Goal: Check status: Check status

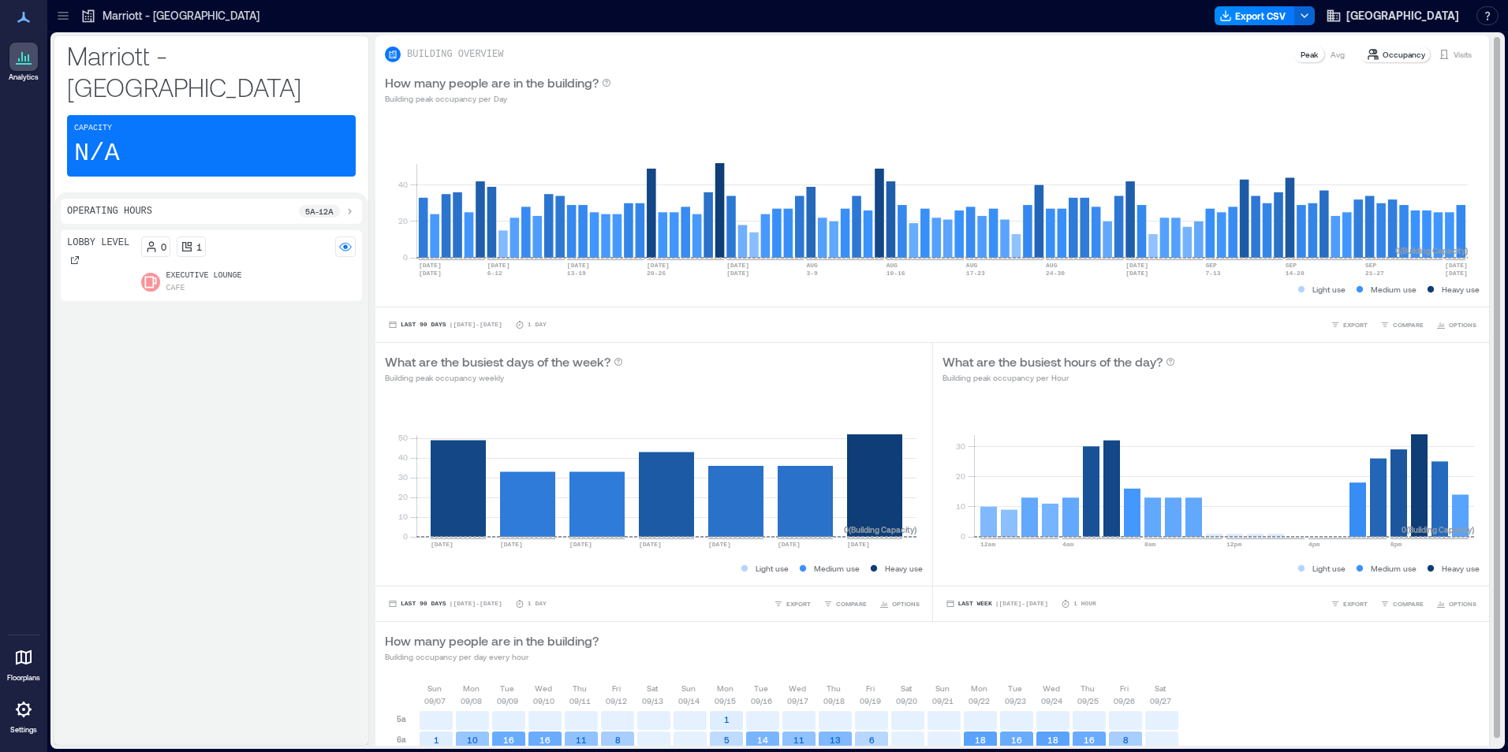
click at [1453, 51] on p "Visits" at bounding box center [1462, 54] width 18 height 13
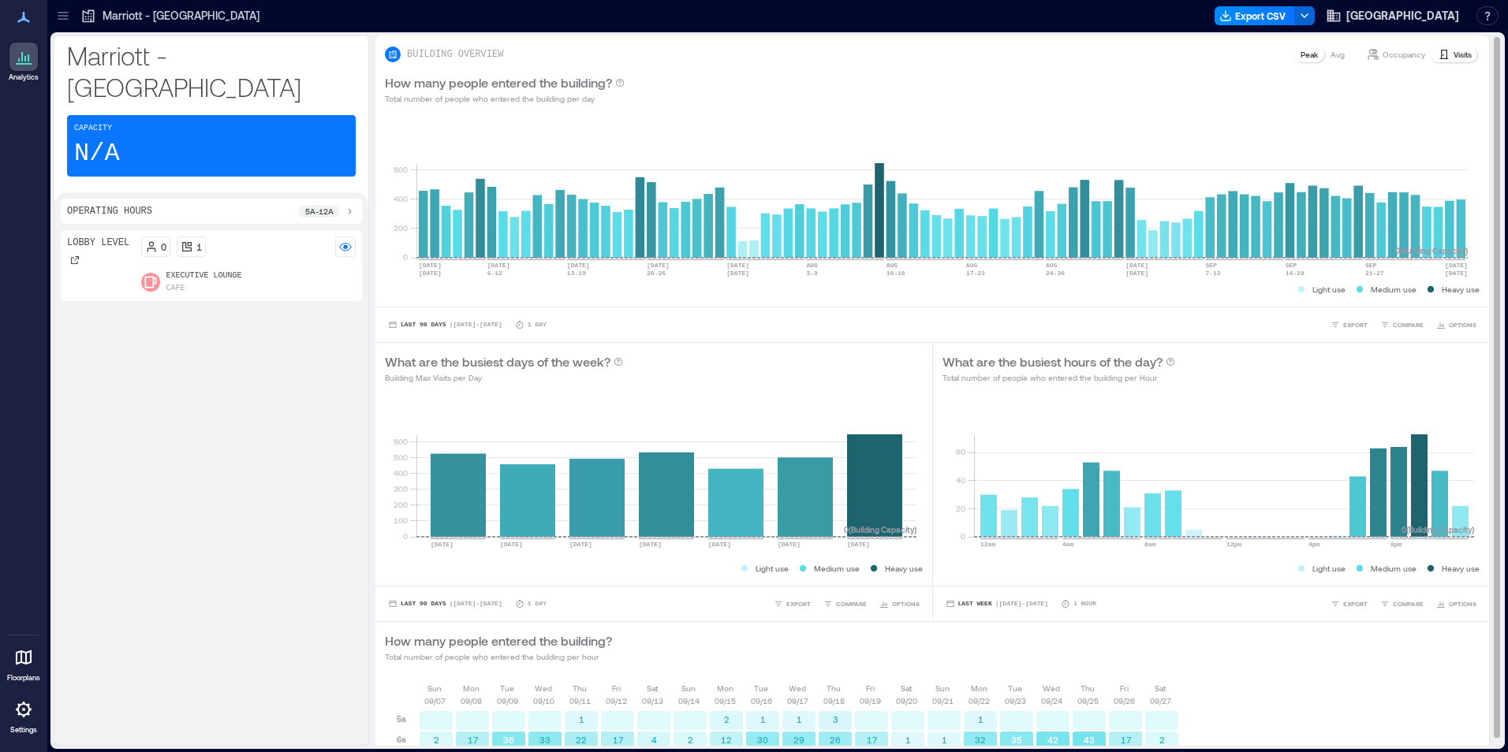
click at [1453, 53] on p "Visits" at bounding box center [1462, 54] width 18 height 13
click at [1453, 56] on p "Visits" at bounding box center [1462, 54] width 18 height 13
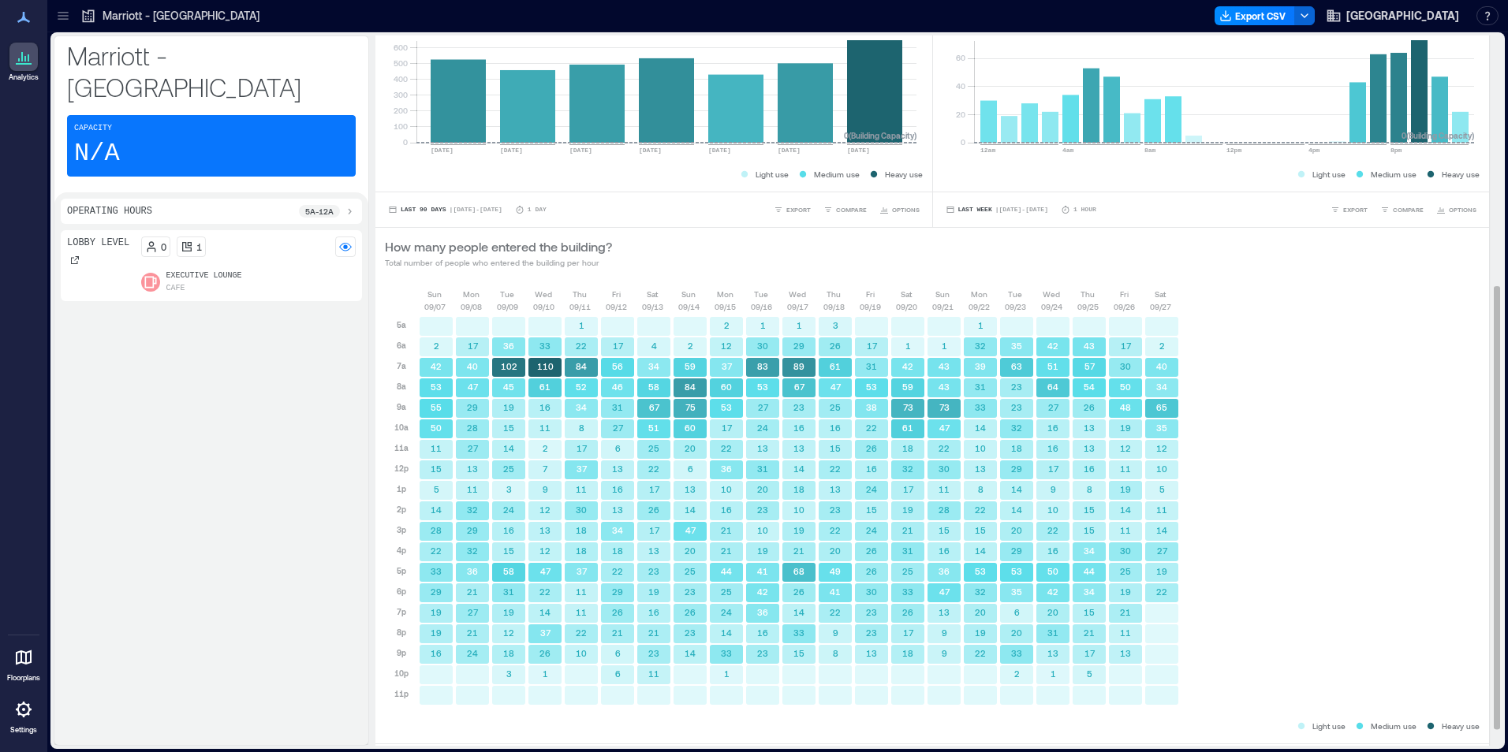
scroll to position [427, 0]
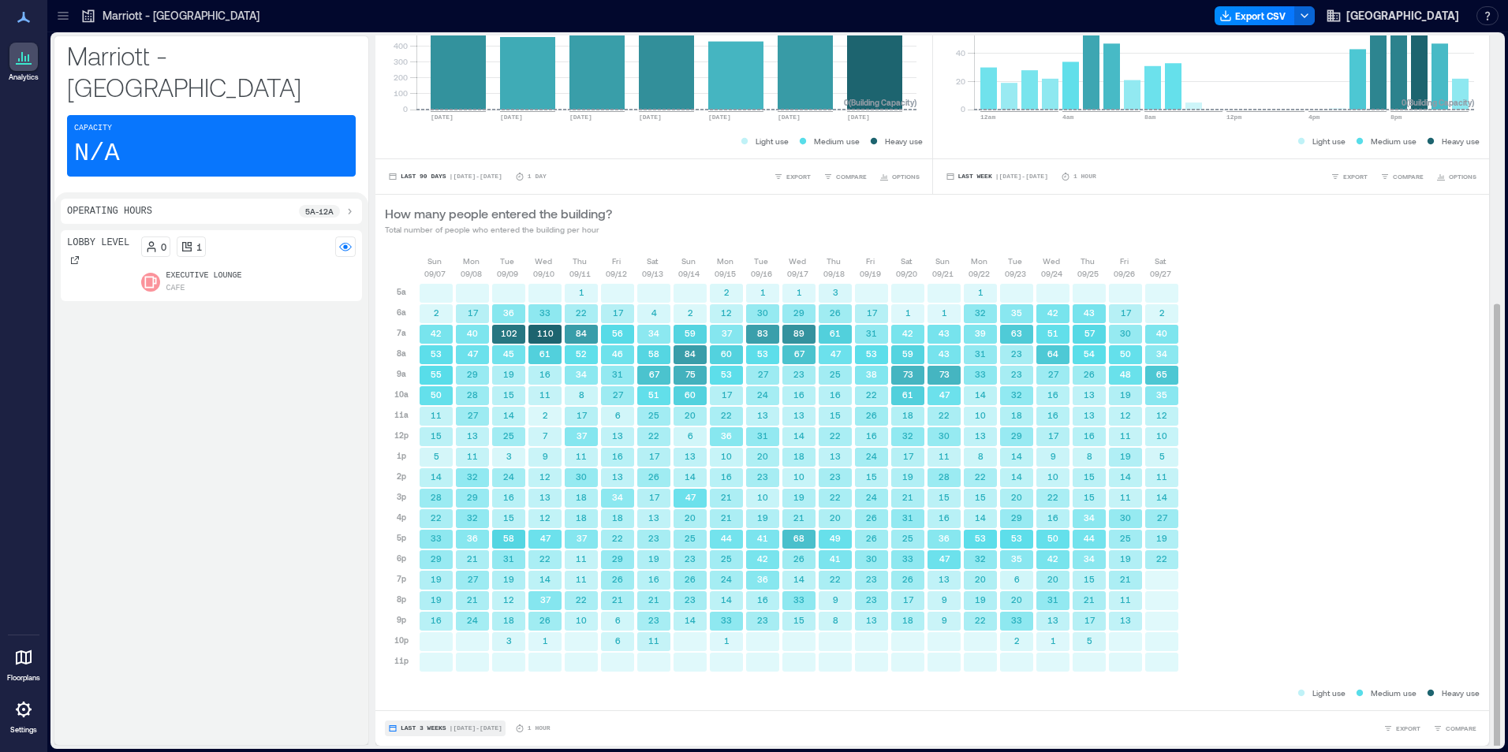
drag, startPoint x: 421, startPoint y: 726, endPoint x: 432, endPoint y: 722, distance: 12.0
click at [421, 729] on span "Last 3 Weeks" at bounding box center [424, 729] width 46 height 0
click at [421, 698] on span "Custom" at bounding box center [417, 699] width 34 height 11
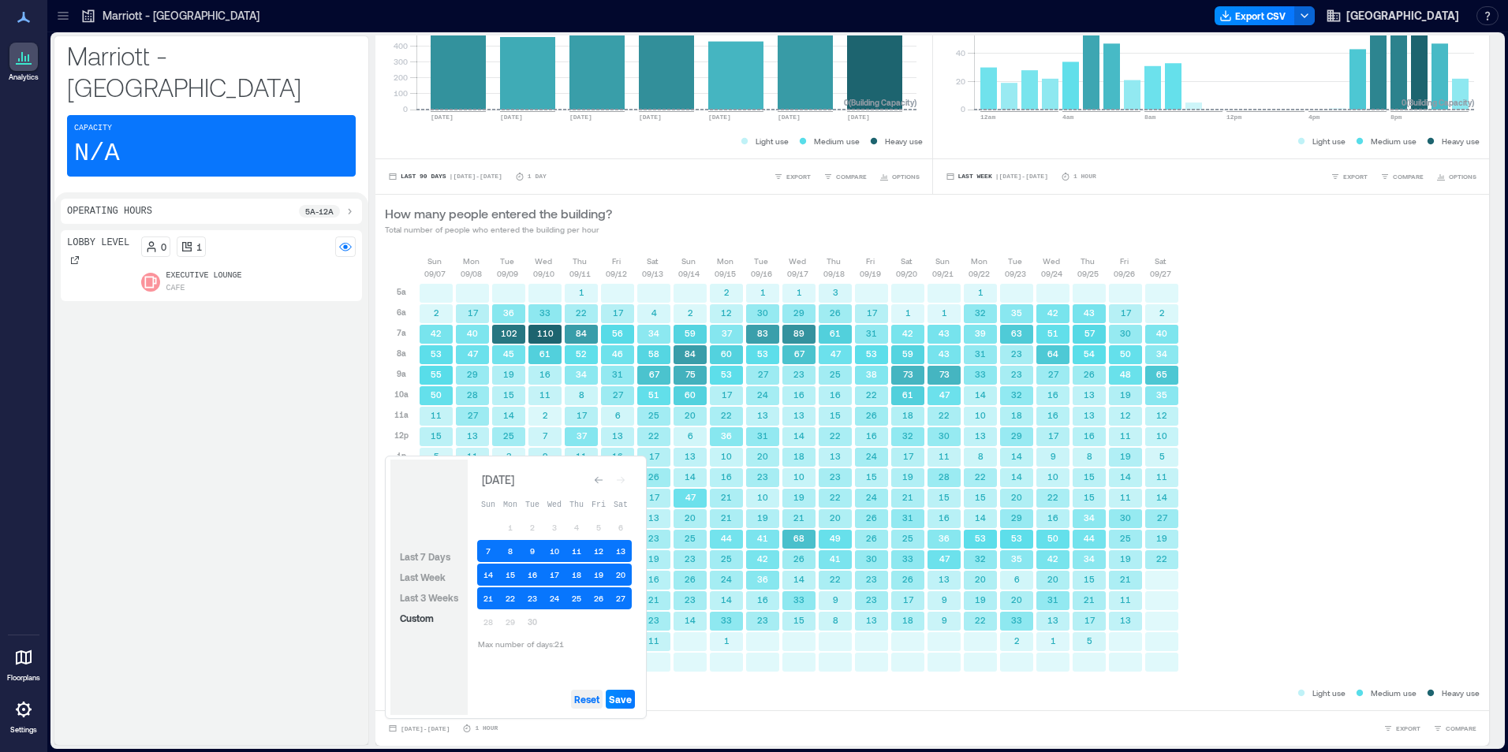
click at [588, 696] on span "Reset" at bounding box center [586, 699] width 25 height 13
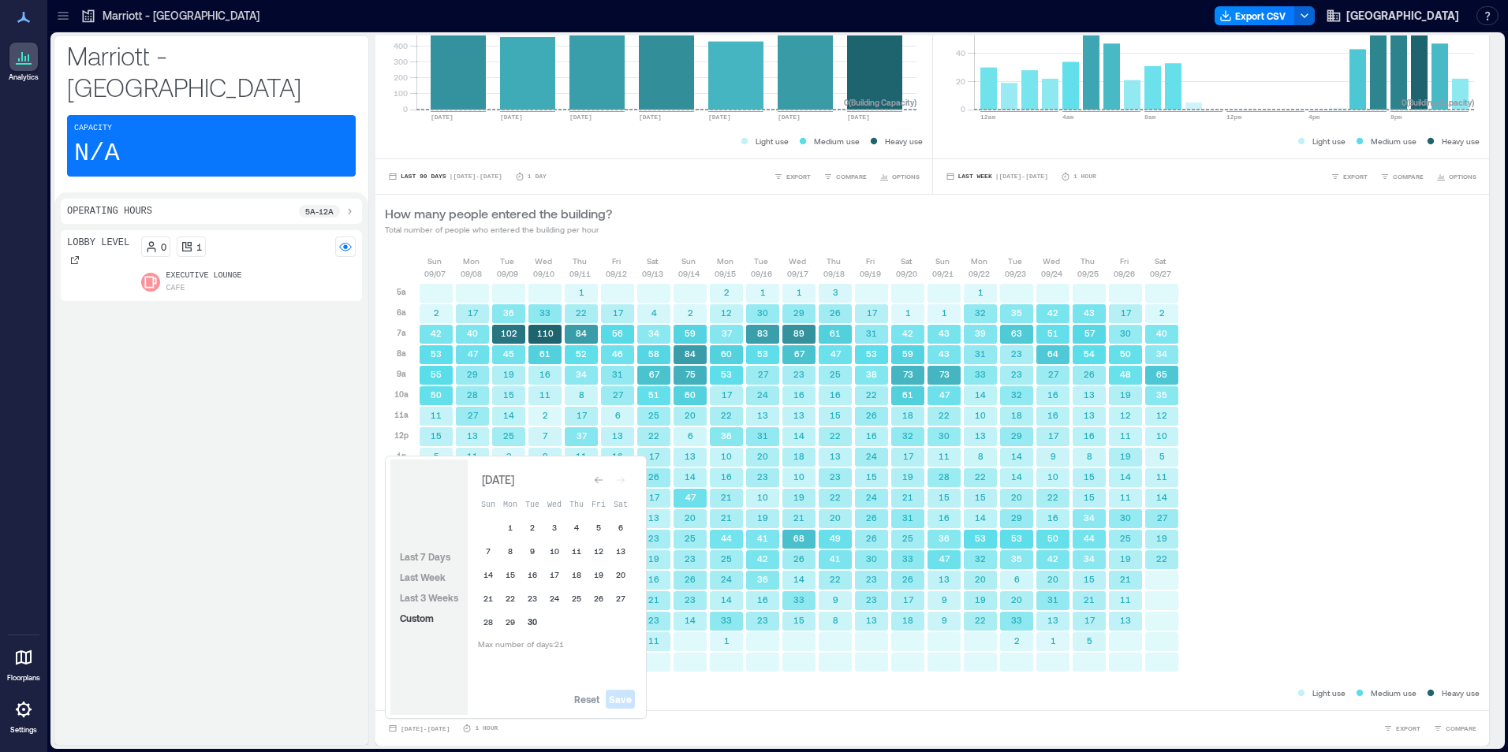
click at [537, 614] on button "30" at bounding box center [532, 622] width 22 height 22
click at [519, 618] on button "29" at bounding box center [510, 622] width 22 height 22
click at [617, 701] on span "Save" at bounding box center [620, 699] width 23 height 13
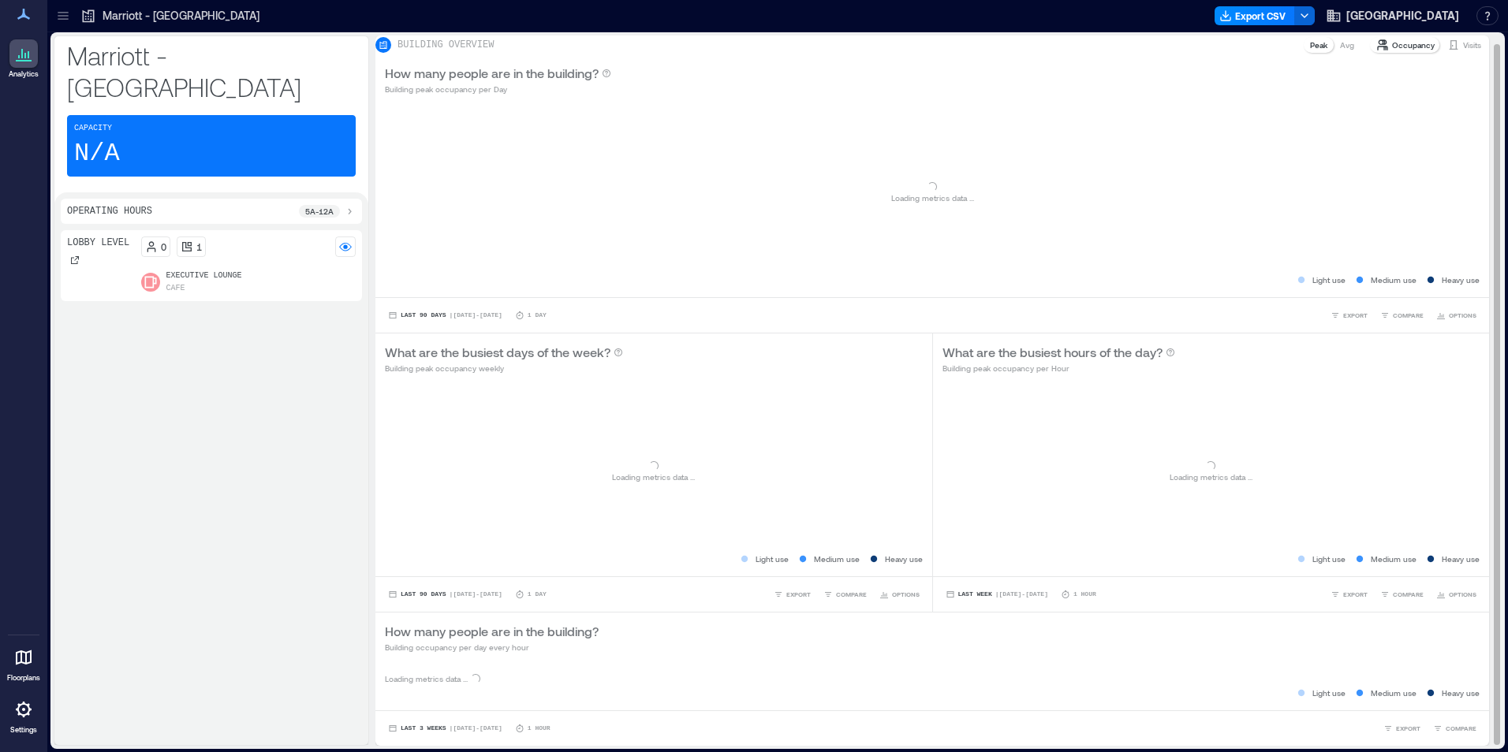
scroll to position [9, 0]
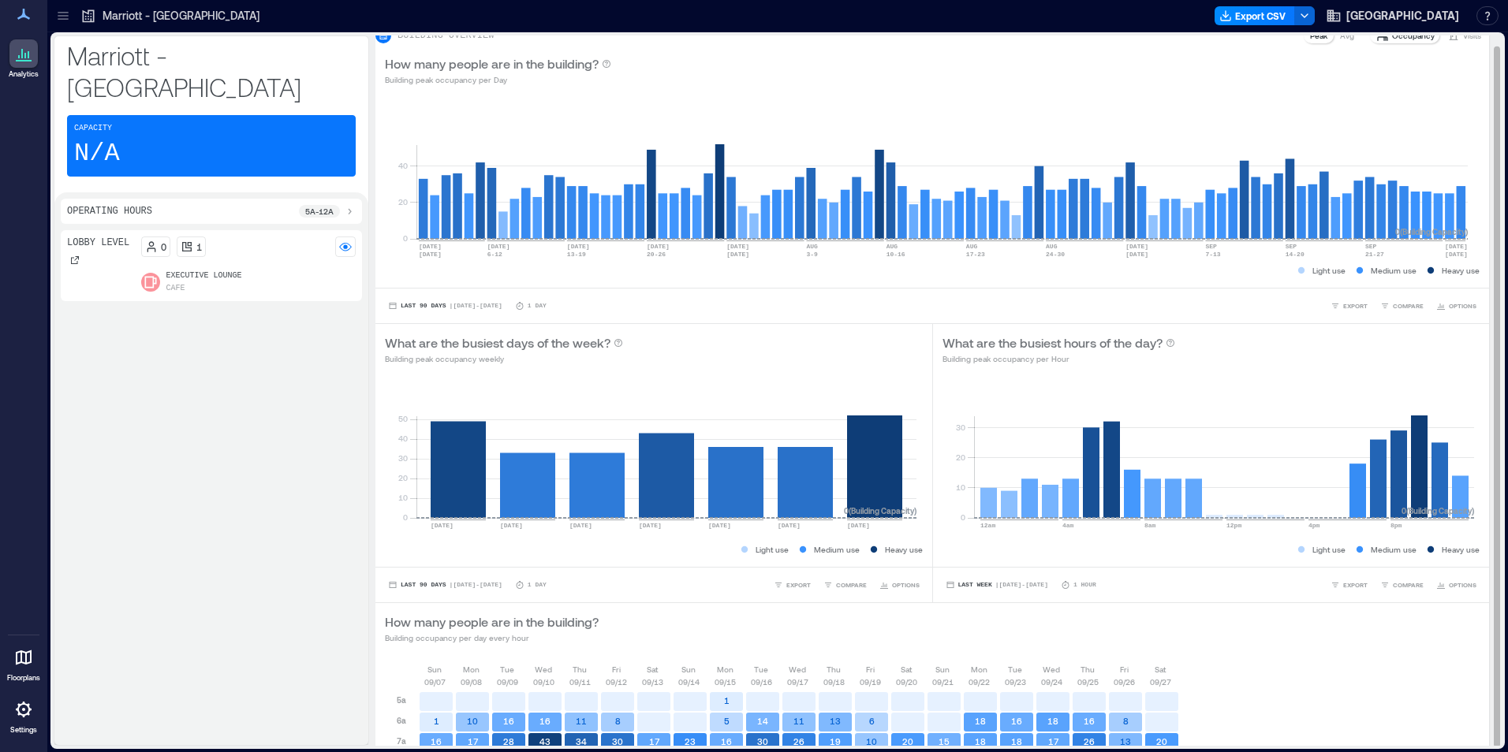
click at [1463, 42] on p "Visits" at bounding box center [1472, 35] width 18 height 13
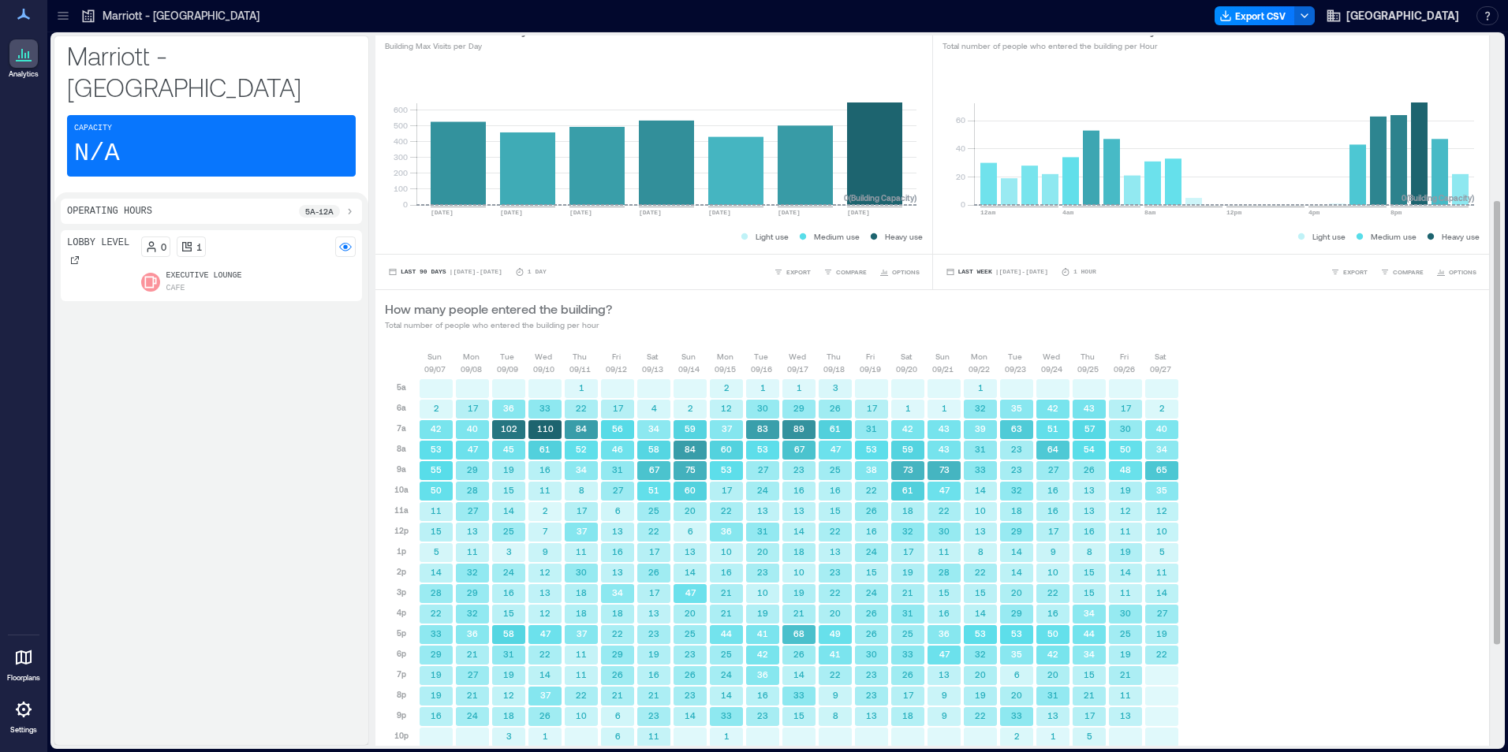
scroll to position [427, 0]
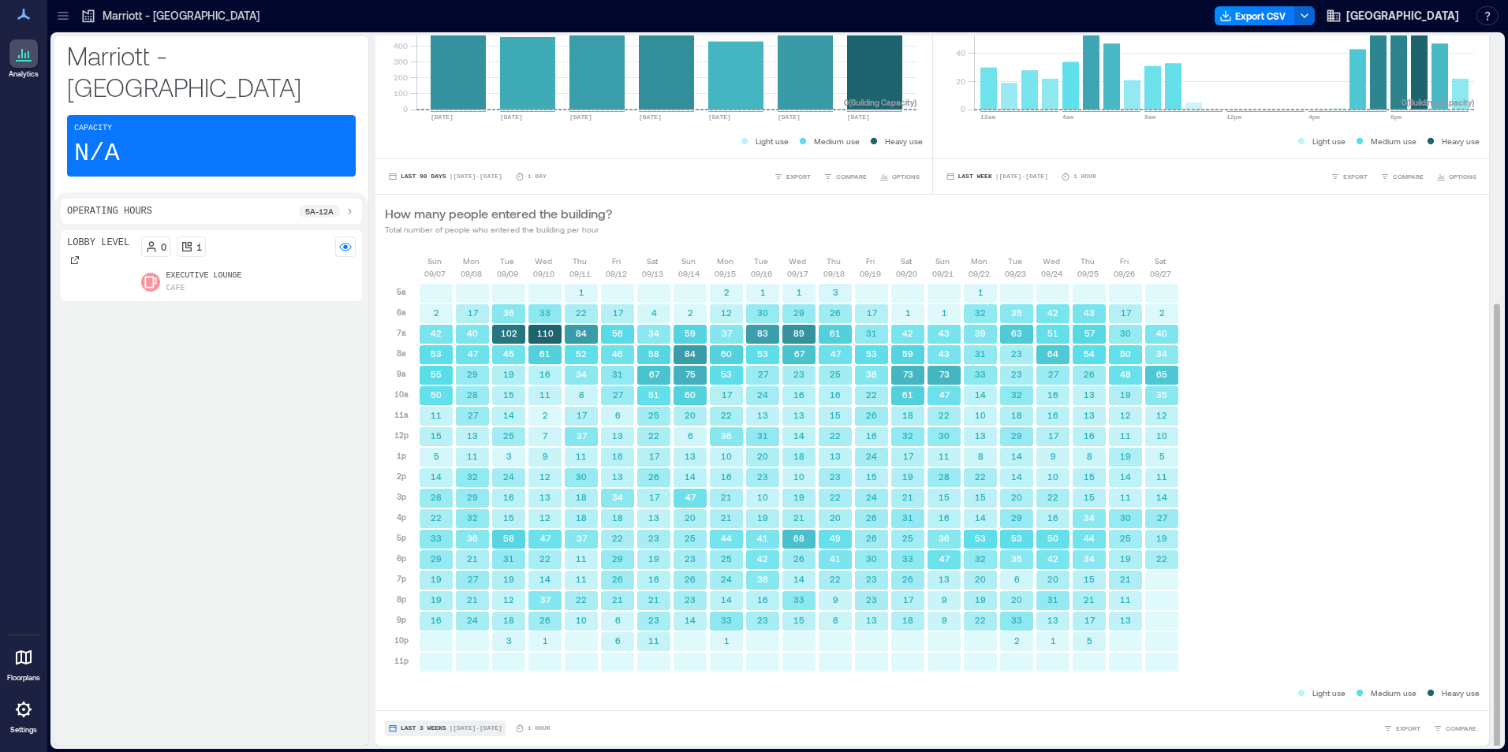
click at [454, 729] on span "| Sep 7 - Sep 27" at bounding box center [475, 729] width 53 height 0
click at [429, 699] on span "Custom" at bounding box center [417, 699] width 34 height 11
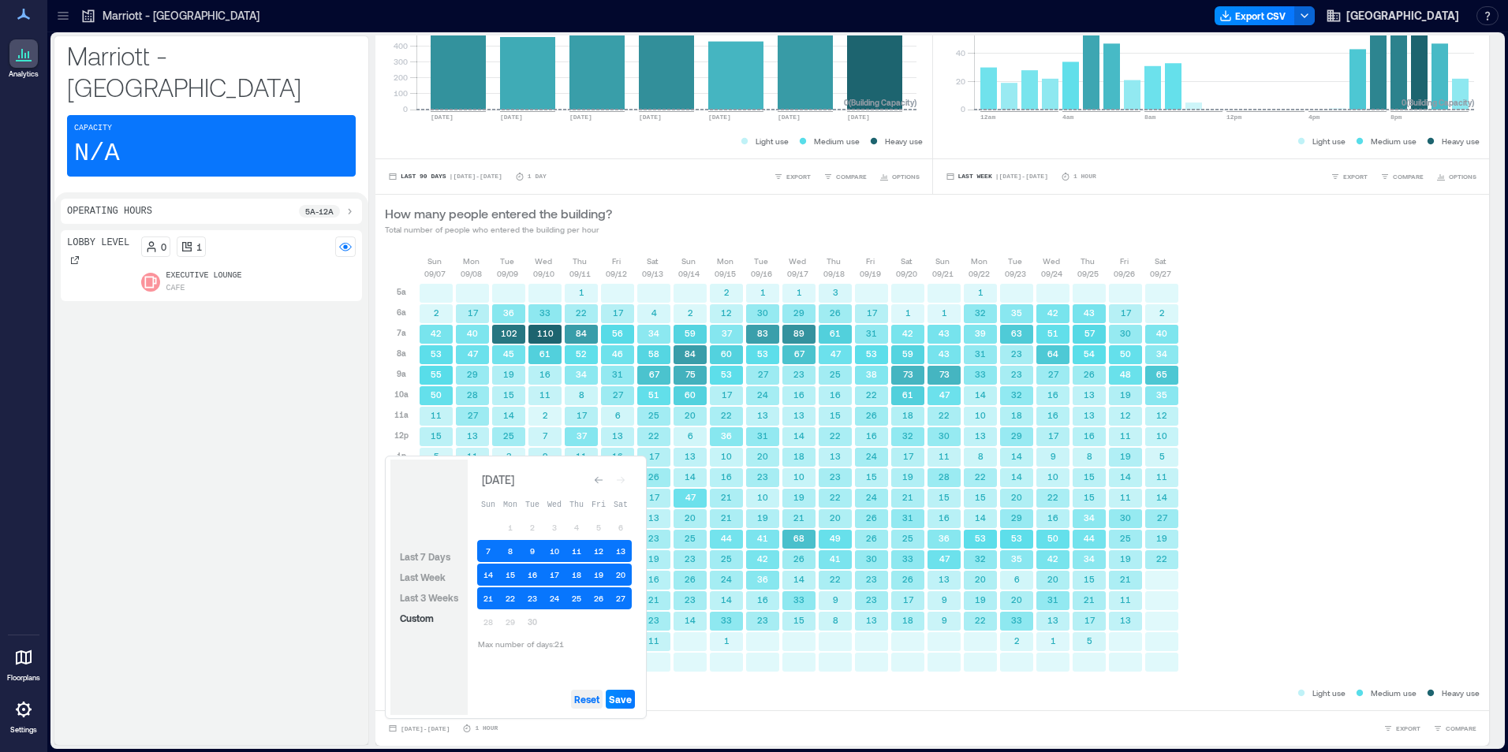
click at [587, 697] on span "Reset" at bounding box center [586, 699] width 25 height 13
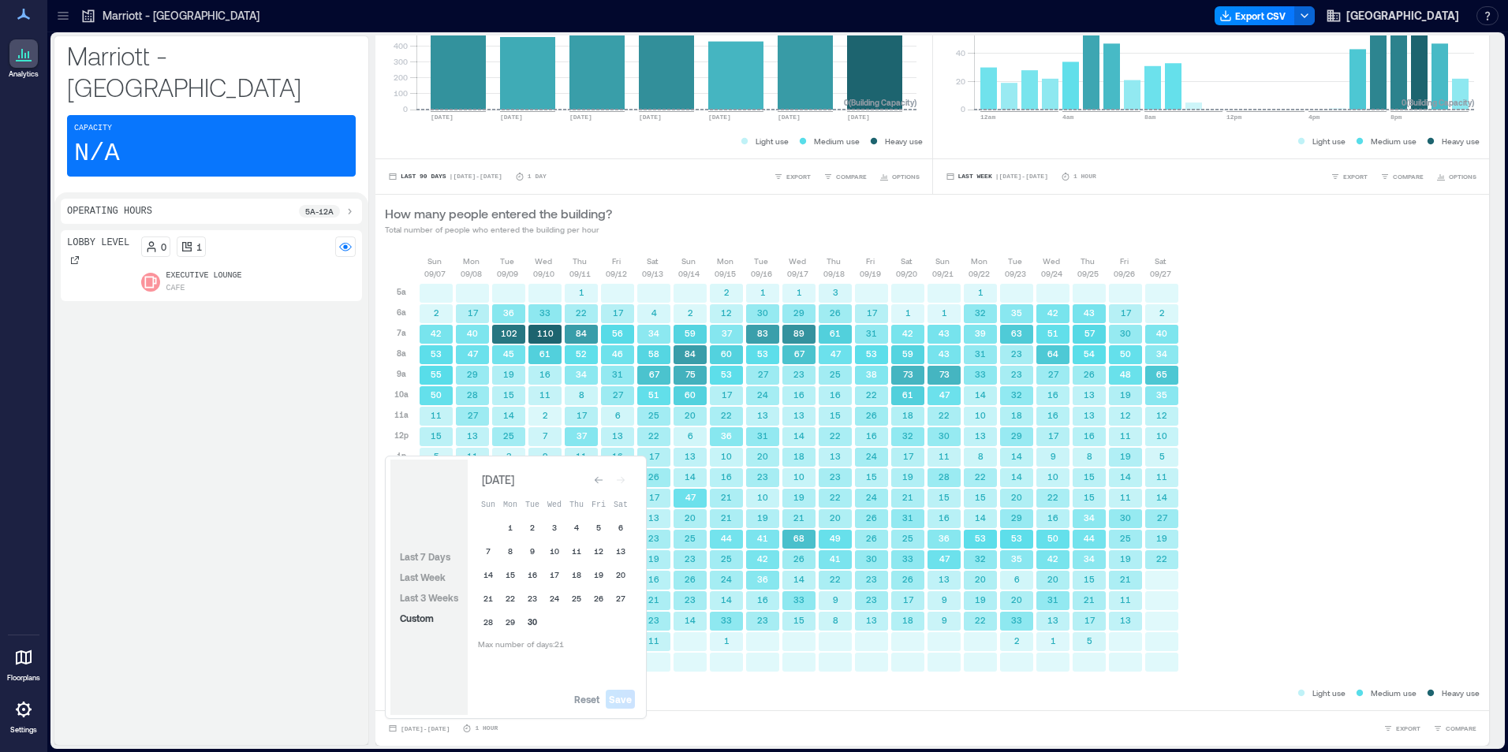
click at [533, 621] on button "30" at bounding box center [532, 622] width 22 height 22
click at [510, 623] on button "29" at bounding box center [510, 622] width 22 height 22
click at [624, 699] on span "Save" at bounding box center [620, 699] width 23 height 13
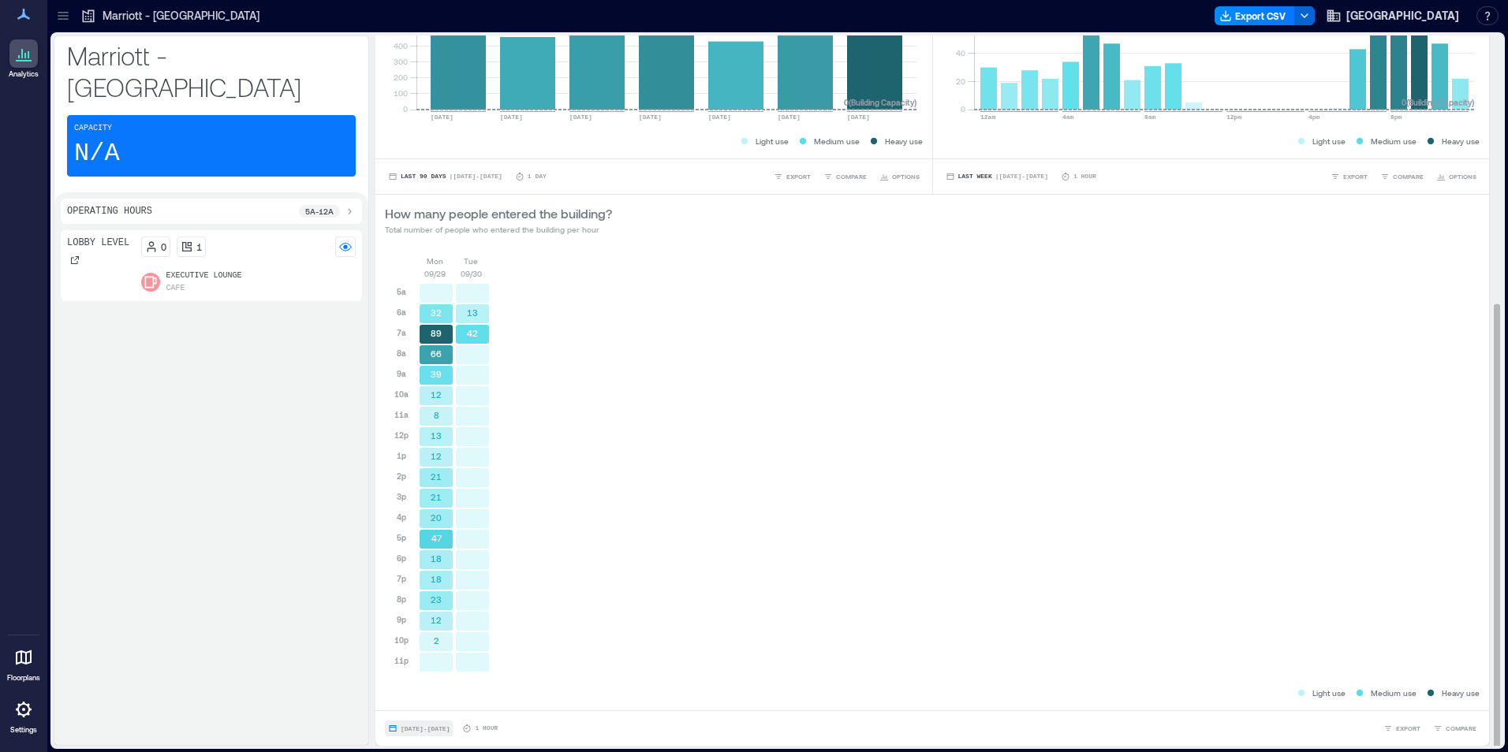
click at [419, 731] on span "[DATE] - [DATE]" at bounding box center [425, 728] width 49 height 7
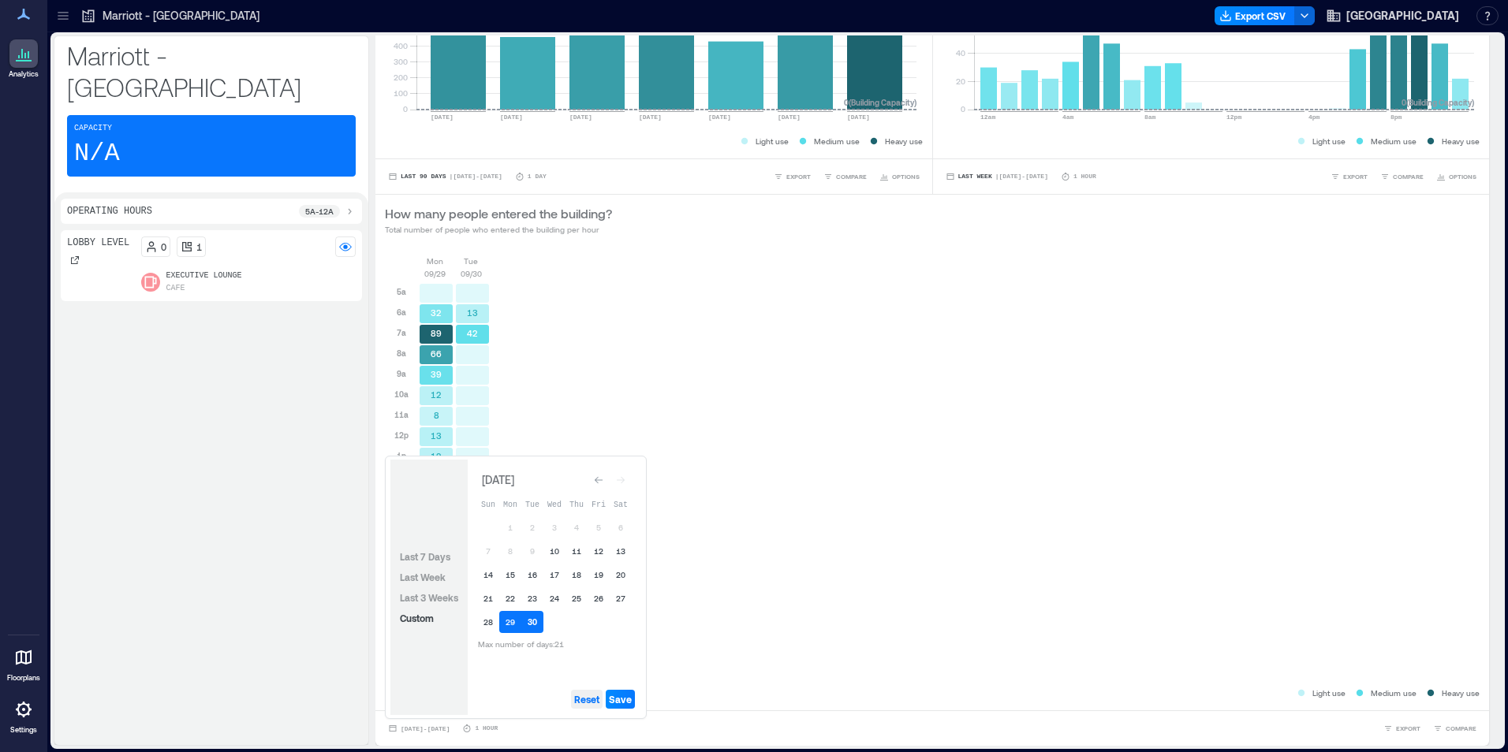
click at [586, 701] on span "Reset" at bounding box center [586, 699] width 25 height 13
click at [535, 624] on button "30" at bounding box center [532, 622] width 22 height 22
click at [517, 618] on button "29" at bounding box center [510, 622] width 22 height 22
click at [496, 620] on button "28" at bounding box center [488, 622] width 22 height 22
click at [613, 696] on span "Save" at bounding box center [620, 699] width 23 height 13
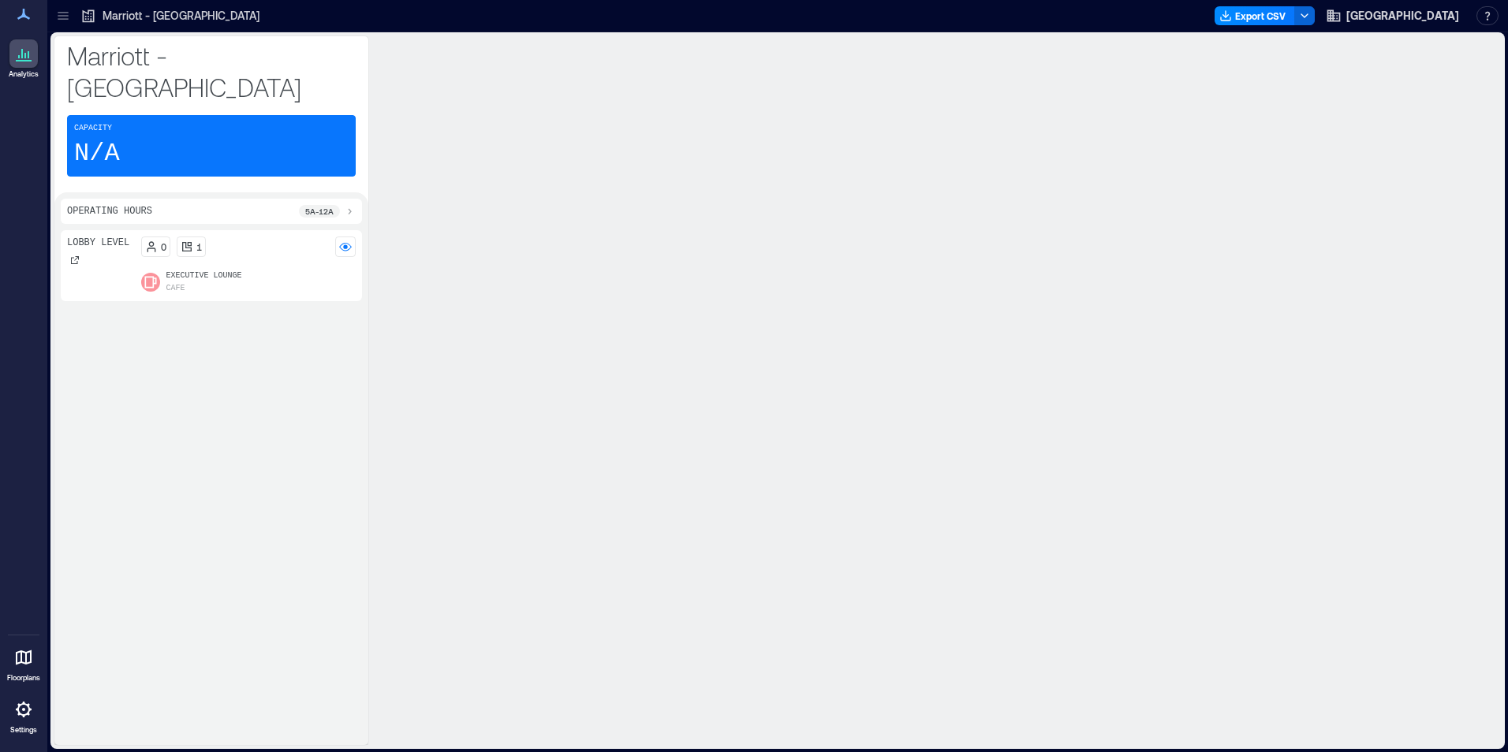
scroll to position [0, 0]
